Goal: Learn about a topic

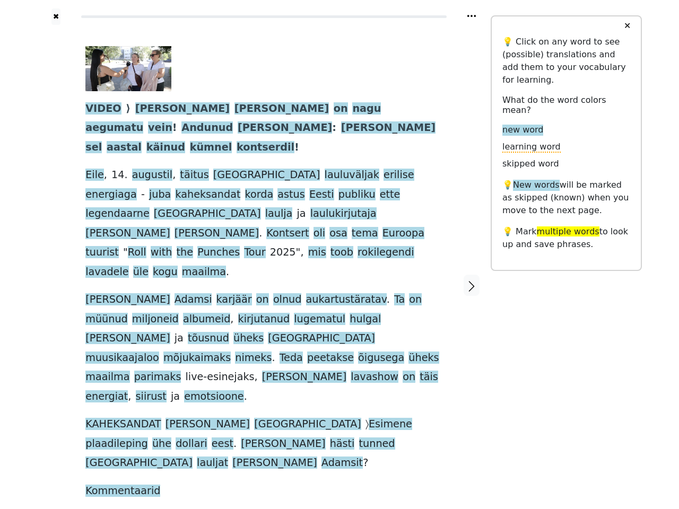
click at [233, 332] on span at bounding box center [231, 338] width 4 height 13
click at [471, 16] on icon at bounding box center [471, 16] width 8 height 2
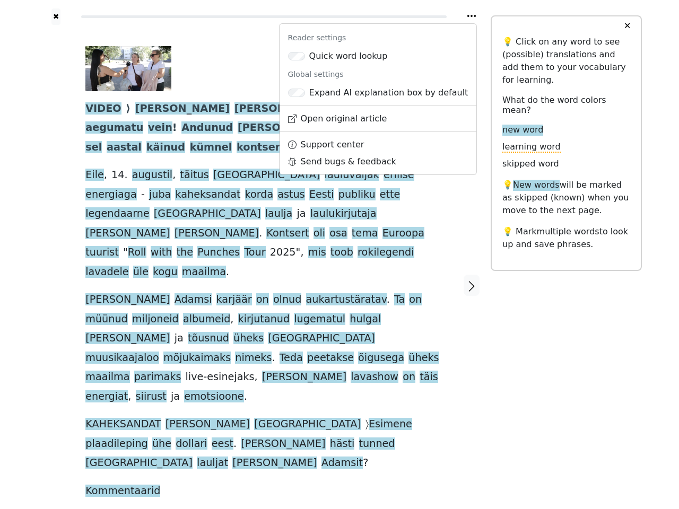
click at [56, 248] on div at bounding box center [56, 285] width 38 height 521
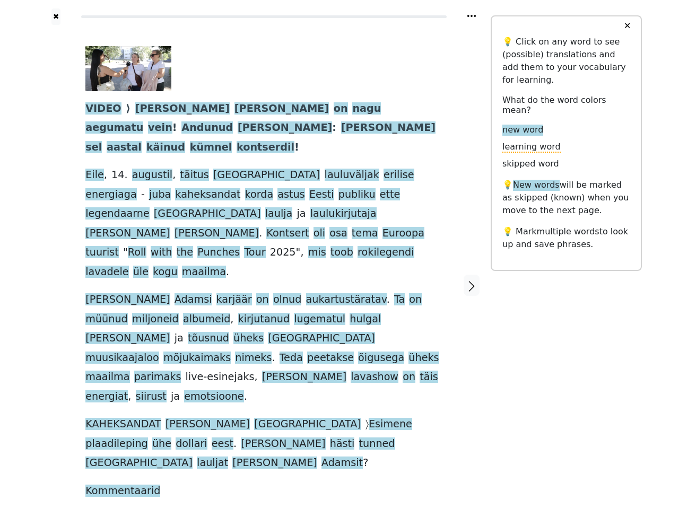
click at [306, 293] on span "aukartustäratav" at bounding box center [346, 299] width 81 height 13
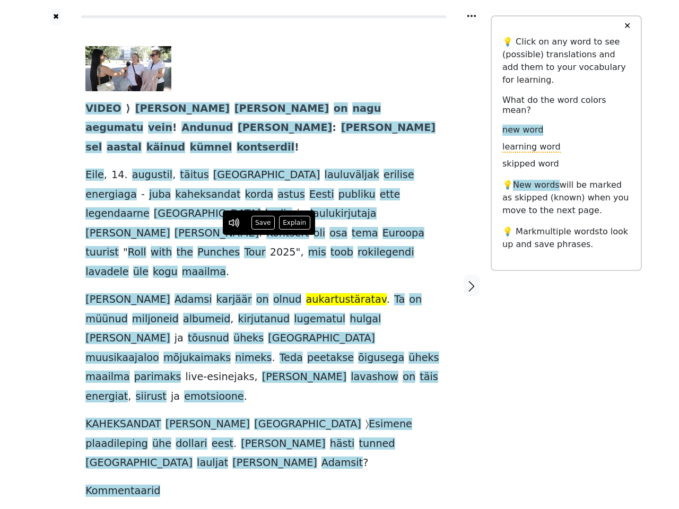
click at [101, 109] on span "VIDEO" at bounding box center [103, 108] width 36 height 13
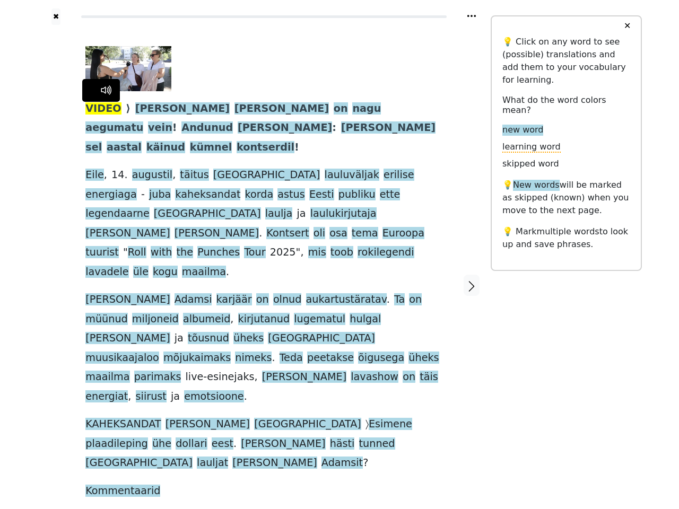
click at [141, 109] on span "[PERSON_NAME]" at bounding box center [182, 108] width 94 height 13
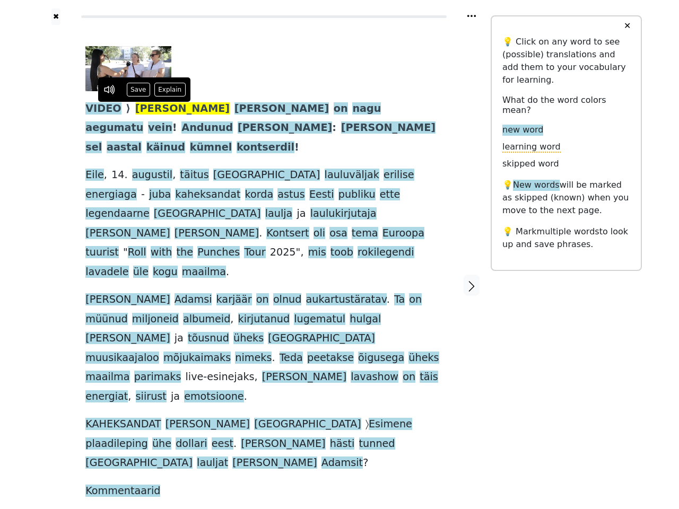
click at [234, 109] on span "[PERSON_NAME]" at bounding box center [281, 108] width 94 height 13
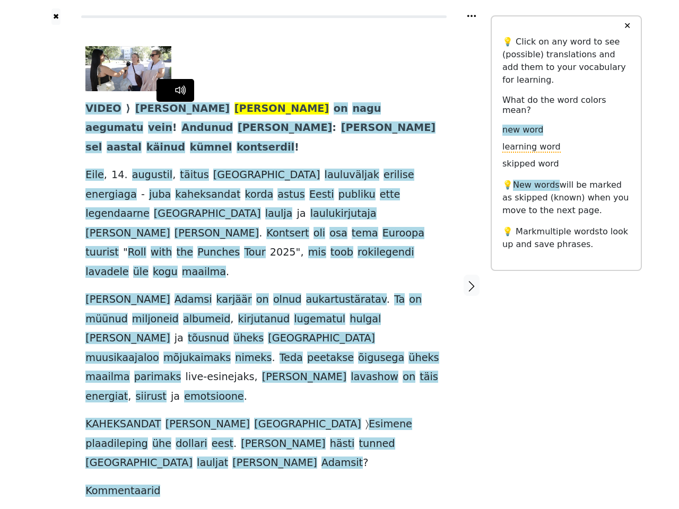
click at [334, 109] on span "on" at bounding box center [341, 108] width 14 height 13
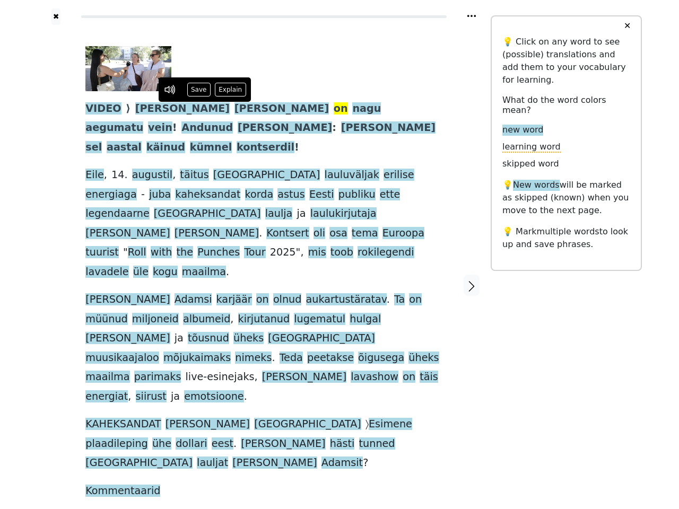
click at [352, 109] on span "nagu" at bounding box center [366, 108] width 29 height 13
click at [143, 121] on span "aegumatu" at bounding box center [114, 127] width 58 height 13
